Goal: Find specific page/section: Find specific page/section

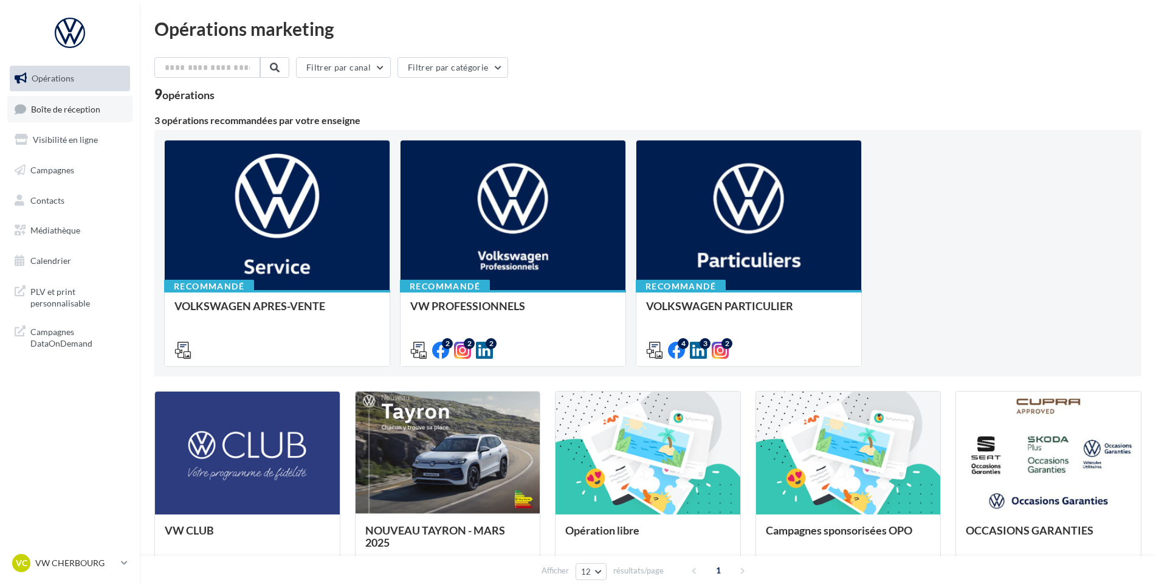
click at [76, 100] on link "Boîte de réception" at bounding box center [69, 109] width 125 height 26
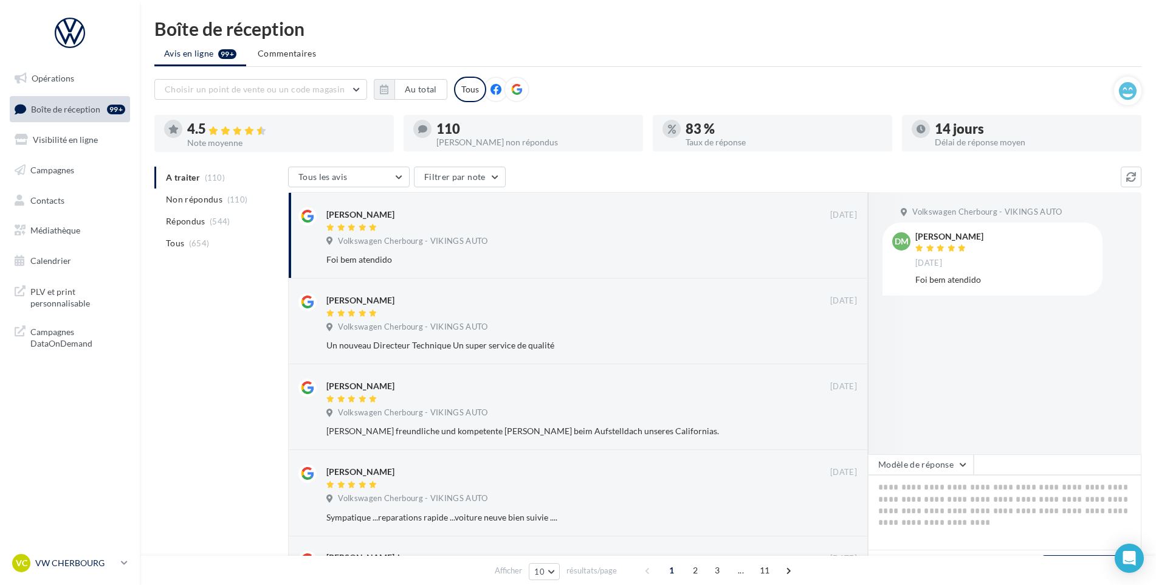
click at [63, 570] on div "VC VW CHERBOURG vw-tour-vau" at bounding box center [64, 563] width 104 height 18
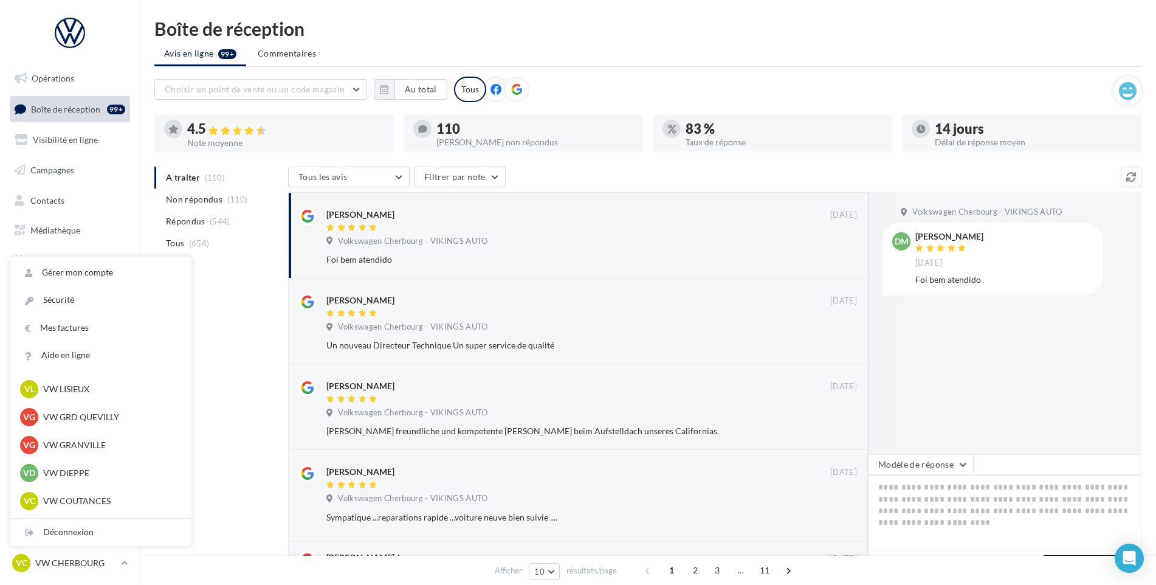
scroll to position [243, 0]
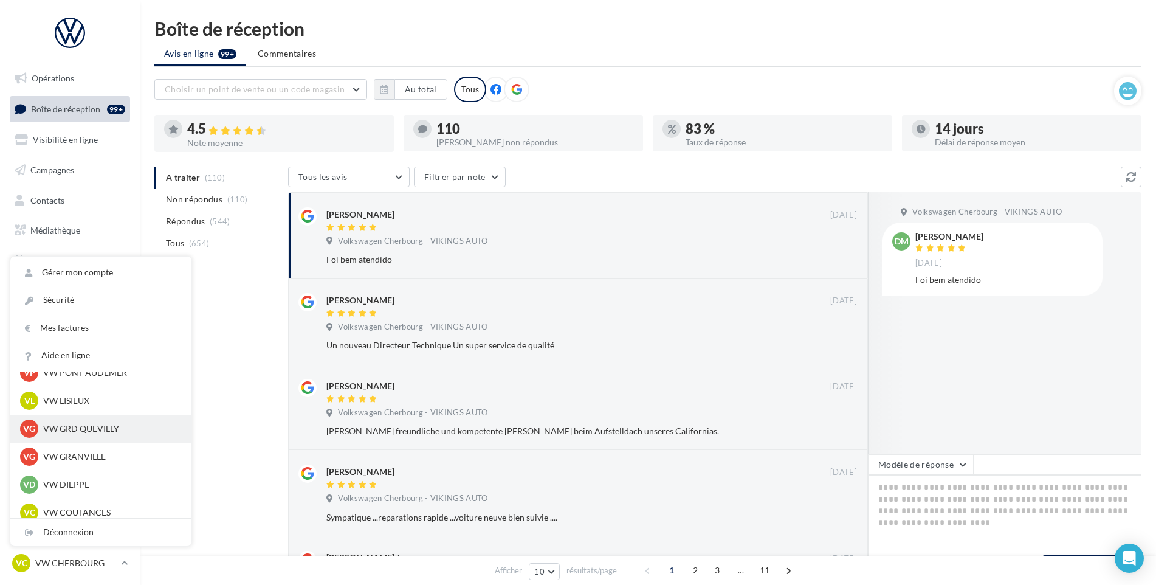
click at [72, 421] on div "VG VW GRD QUEVILLY vw-leg-vau" at bounding box center [101, 428] width 162 height 18
